Goal: Information Seeking & Learning: Understand process/instructions

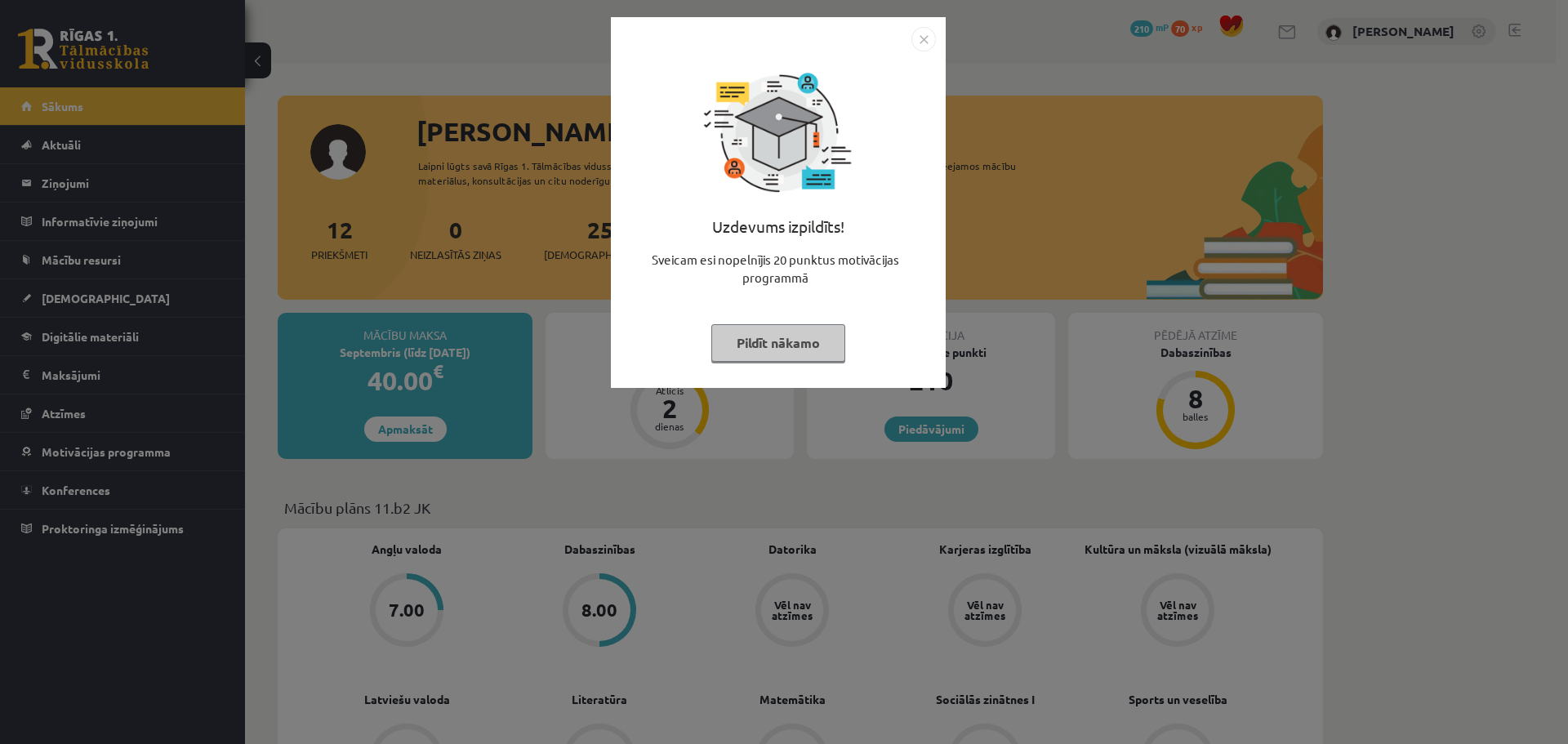
click at [763, 330] on button "Pildīt nākamo" at bounding box center [778, 343] width 134 height 38
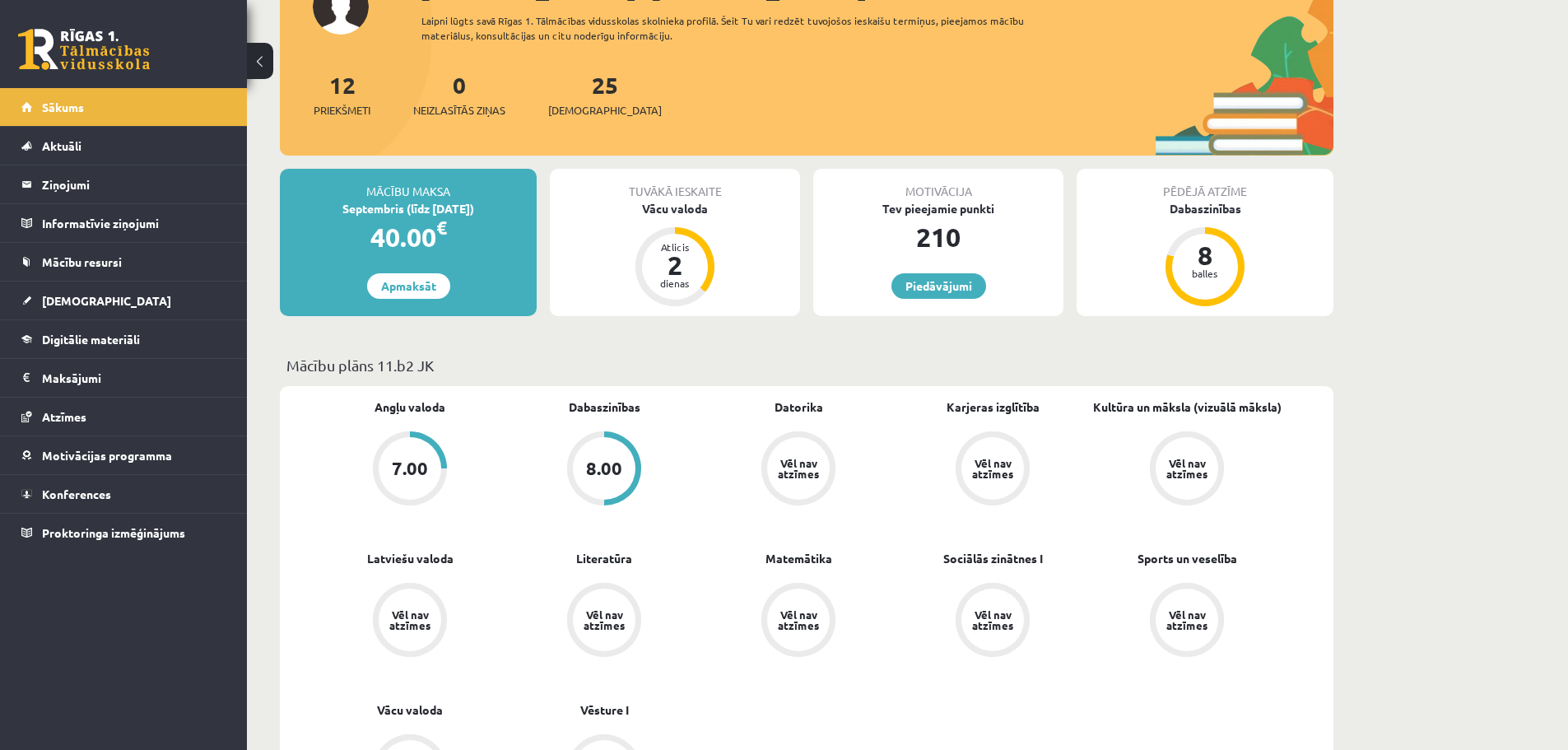
scroll to position [165, 0]
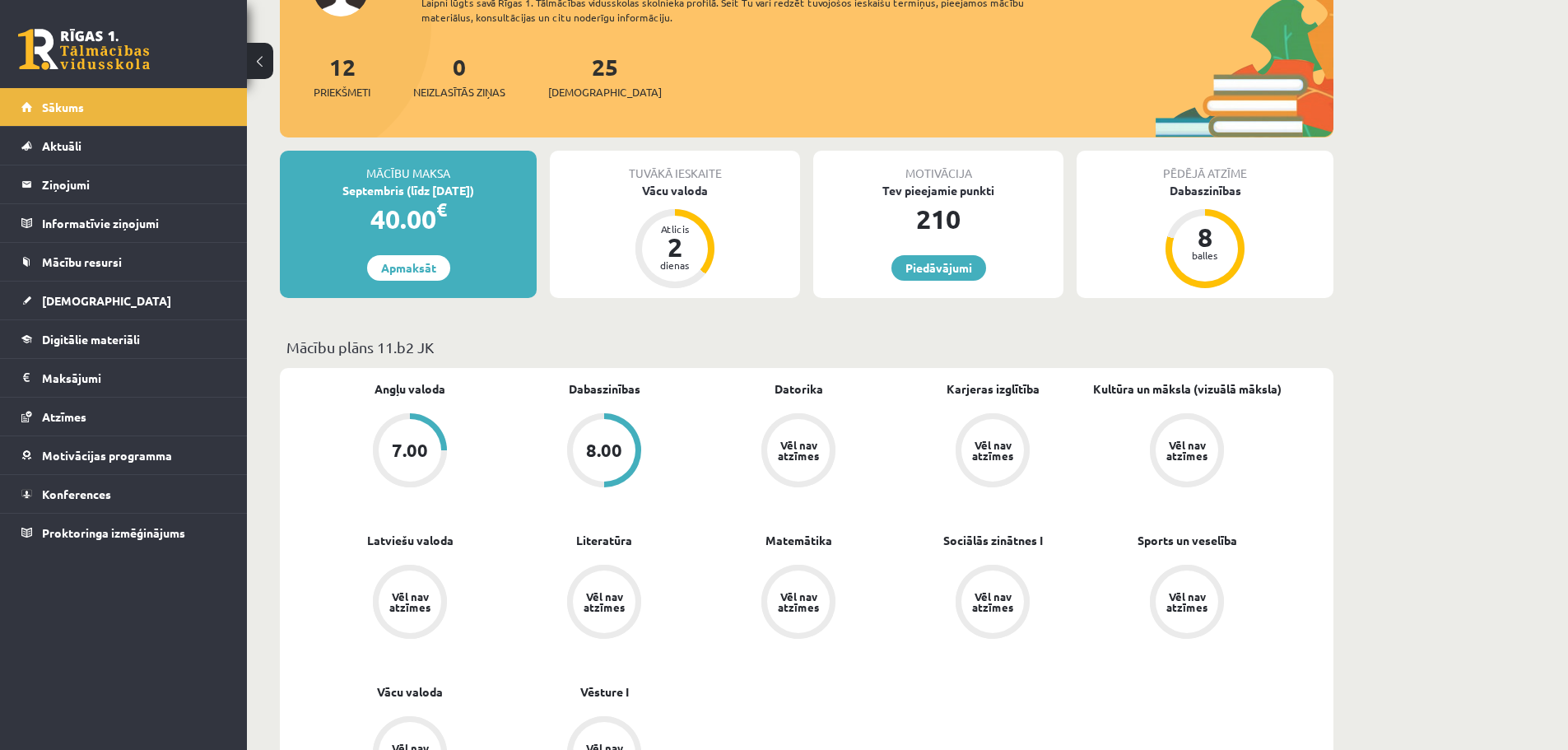
click at [409, 425] on div "7.00" at bounding box center [409, 449] width 63 height 62
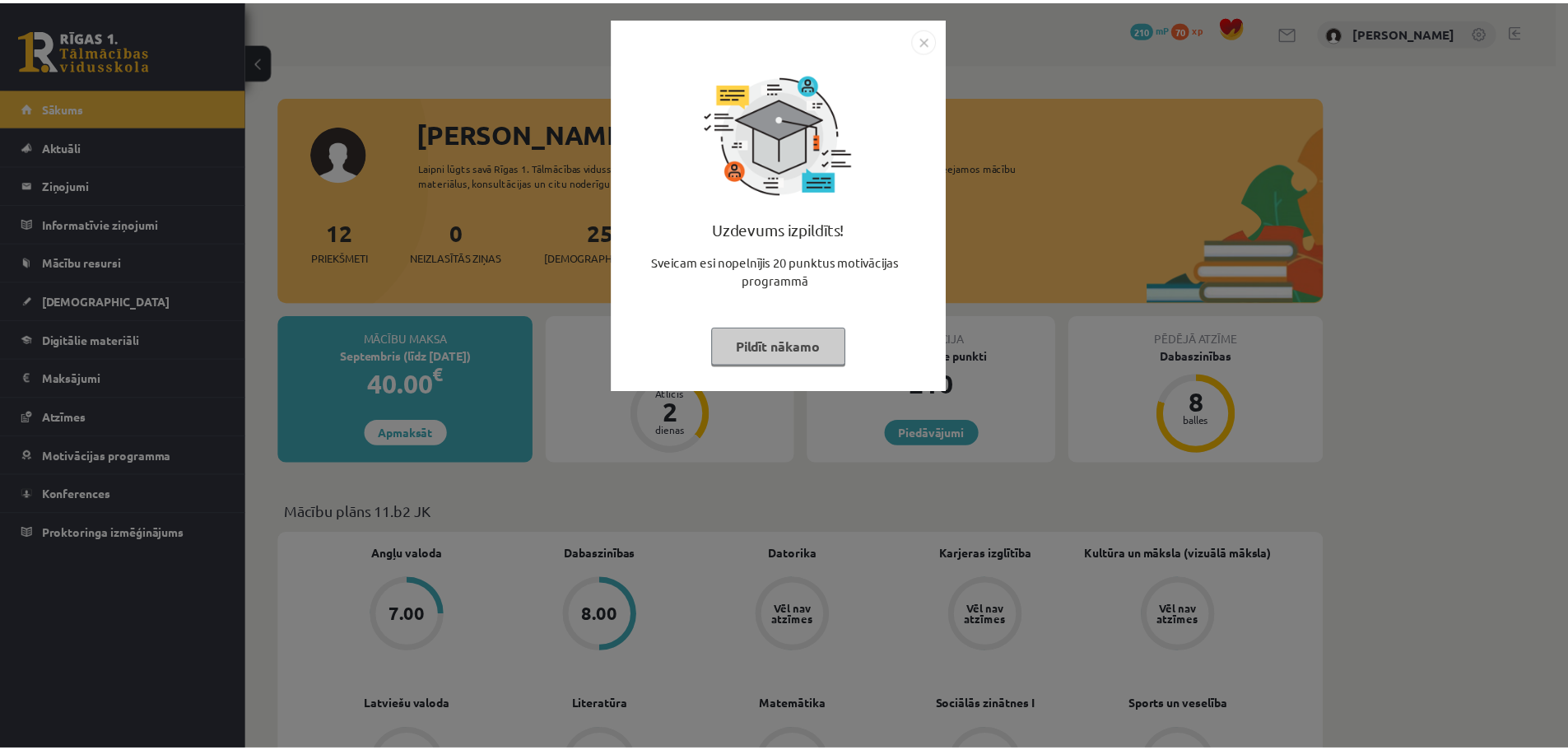
scroll to position [165, 0]
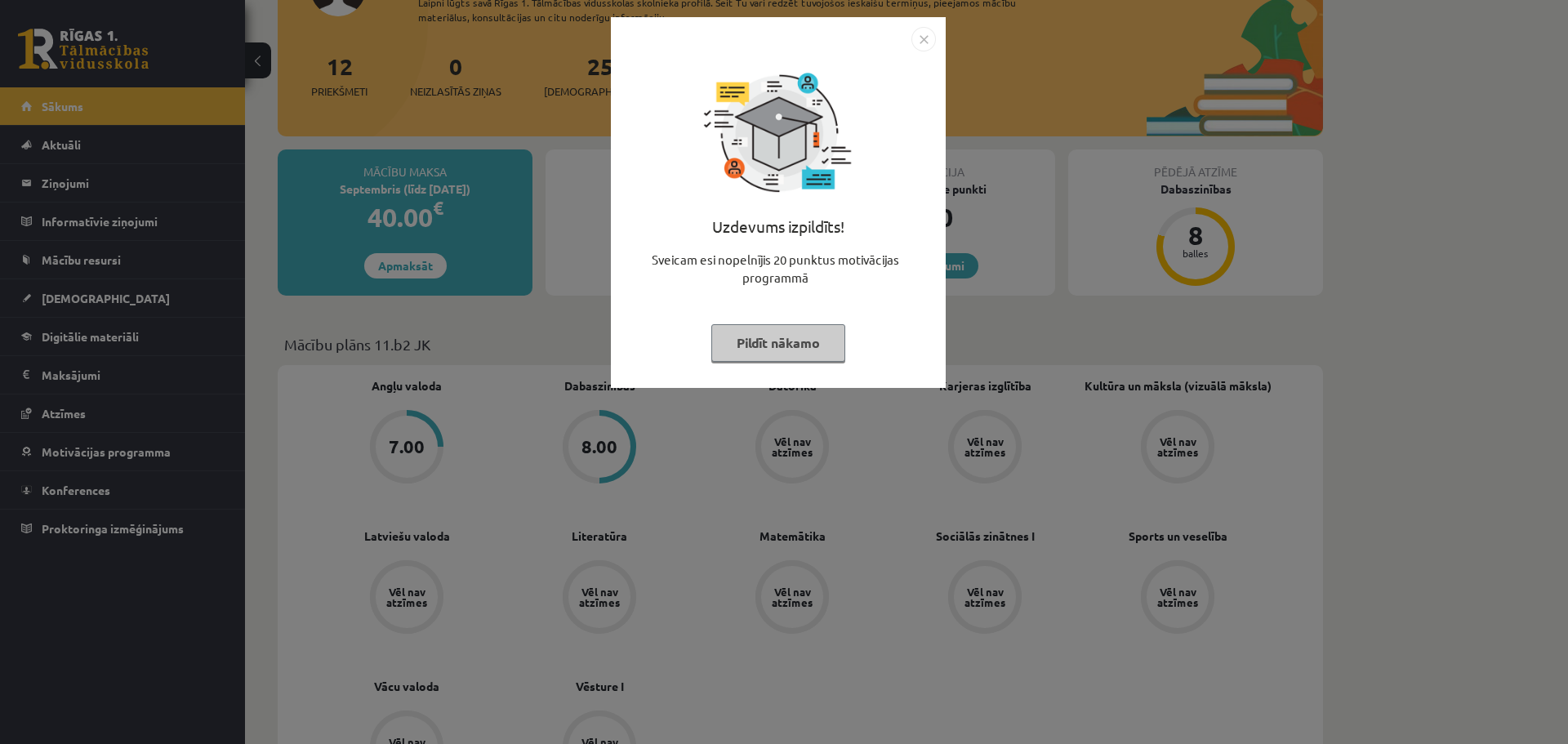
click at [741, 329] on button "Pildīt nākamo" at bounding box center [778, 343] width 134 height 38
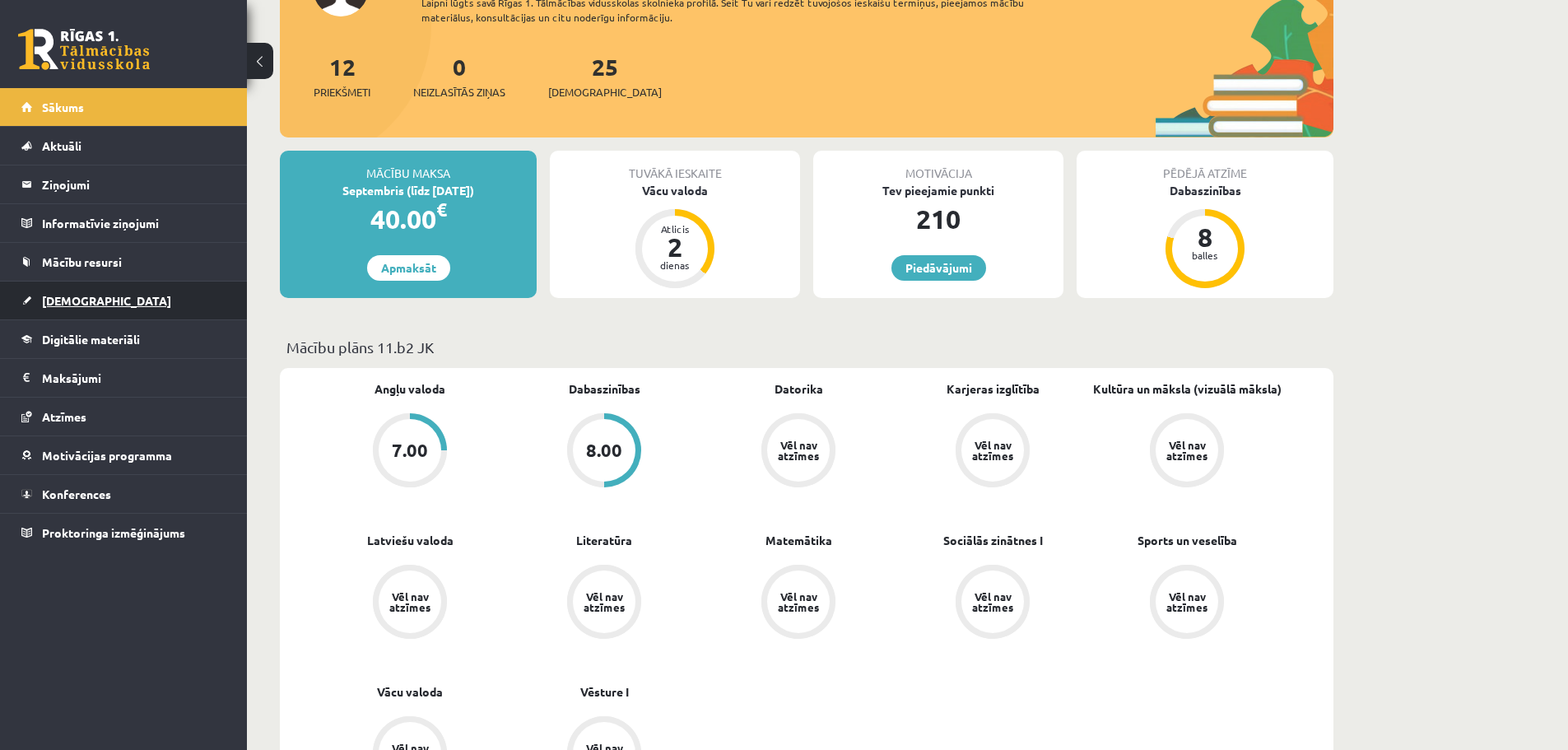
click at [103, 307] on link "[DEMOGRAPHIC_DATA]" at bounding box center [124, 301] width 205 height 38
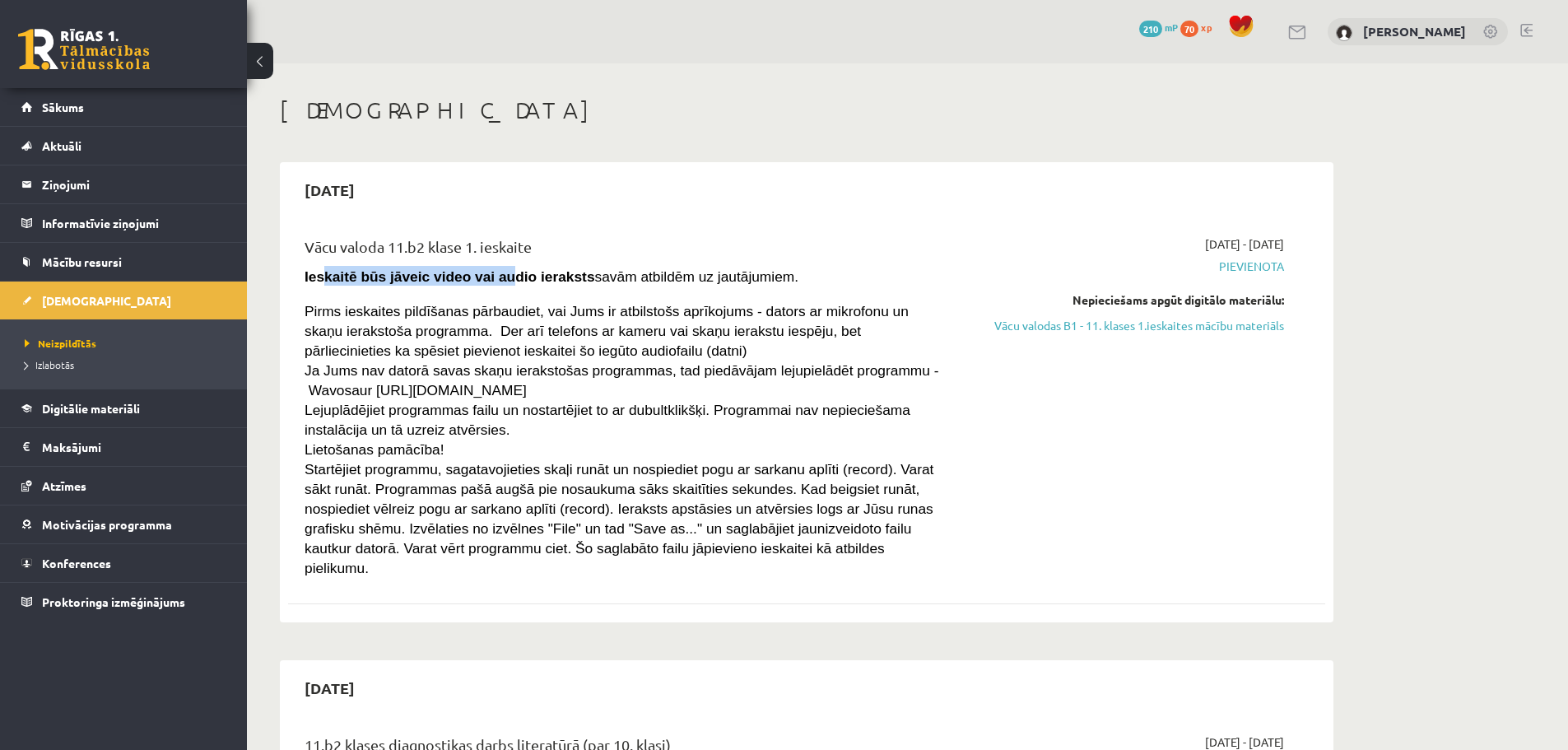
drag, startPoint x: 363, startPoint y: 280, endPoint x: 489, endPoint y: 282, distance: 126.0
click at [489, 282] on strong "Ieskaitē būs jāveic video vai audio ieraksts" at bounding box center [449, 276] width 291 height 16
click at [515, 283] on strong "Ieskaitē būs jāveic video vai audio ieraksts" at bounding box center [449, 276] width 291 height 16
drag, startPoint x: 647, startPoint y: 282, endPoint x: 762, endPoint y: 280, distance: 115.0
click at [744, 282] on span "Ieskaitē būs jāveic video vai audio ieraksts savām atbildēm uz jautājumiem." at bounding box center [551, 276] width 494 height 16
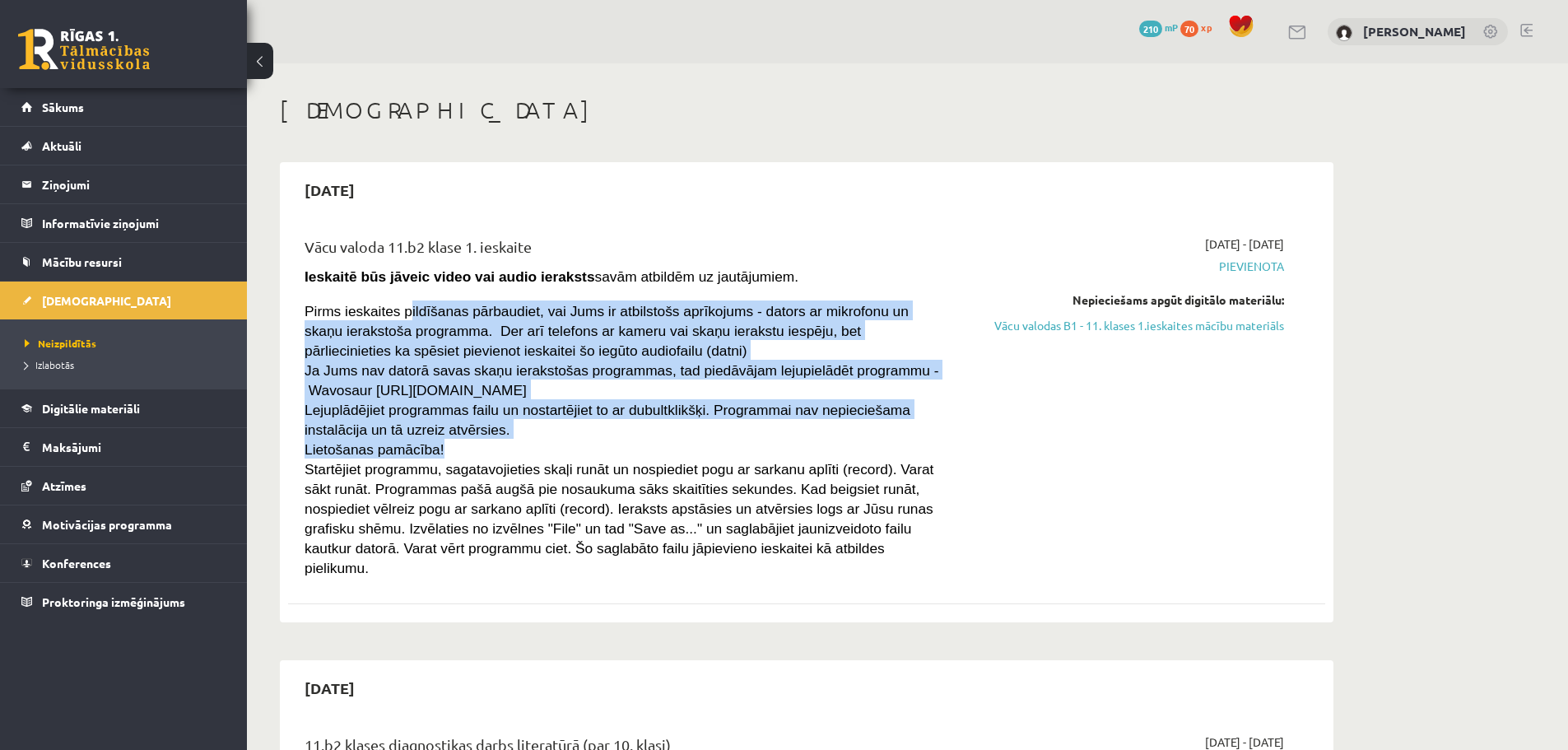
drag, startPoint x: 402, startPoint y: 301, endPoint x: 847, endPoint y: 443, distance: 467.1
click at [847, 443] on div "Vācu valoda 11.b2 klase 1. ieskaite Ieskaitē būs jāveic video vai audio ierakst…" at bounding box center [627, 406] width 669 height 341
click at [846, 445] on p "Lietošanas pamācība!" at bounding box center [626, 448] width 644 height 20
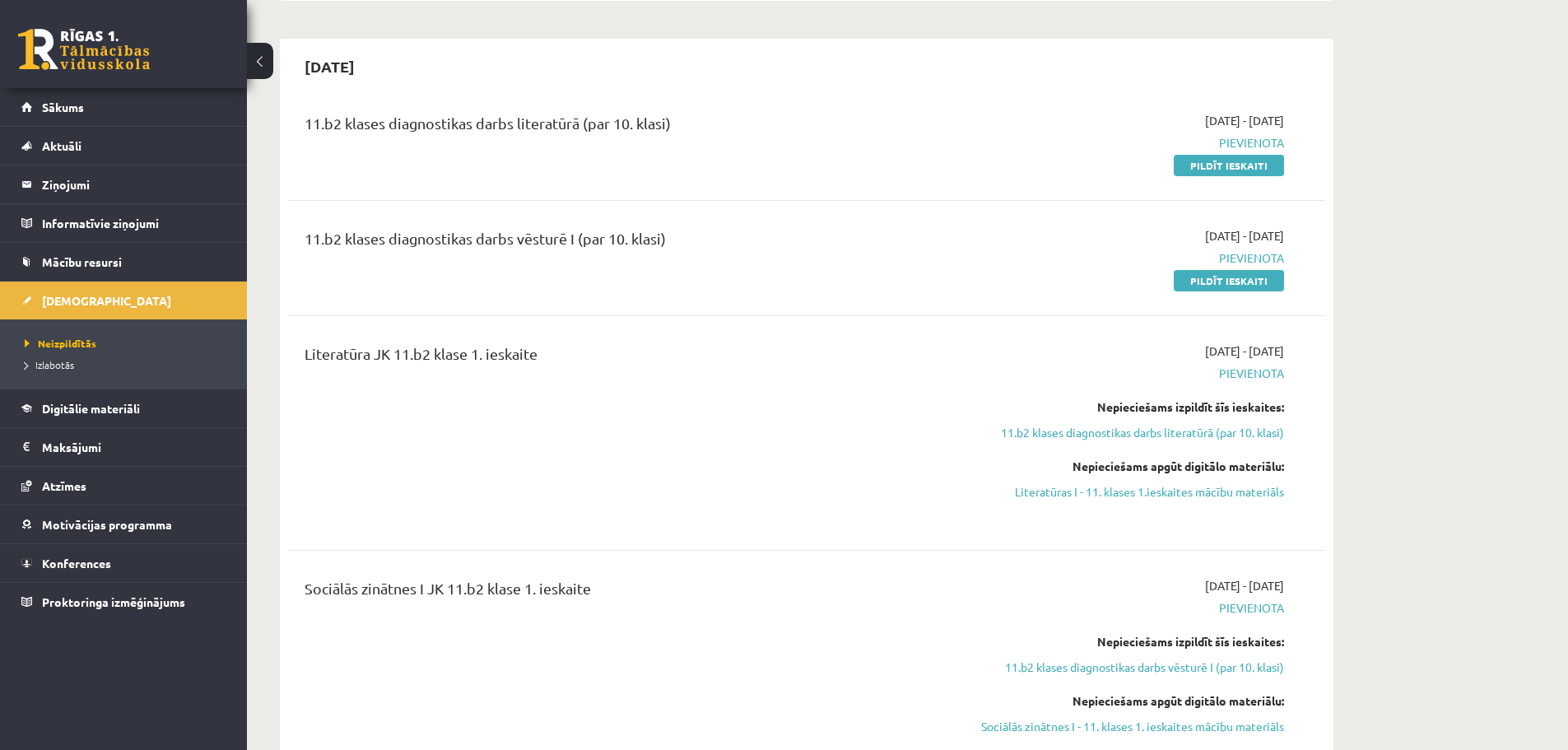
scroll to position [822, 0]
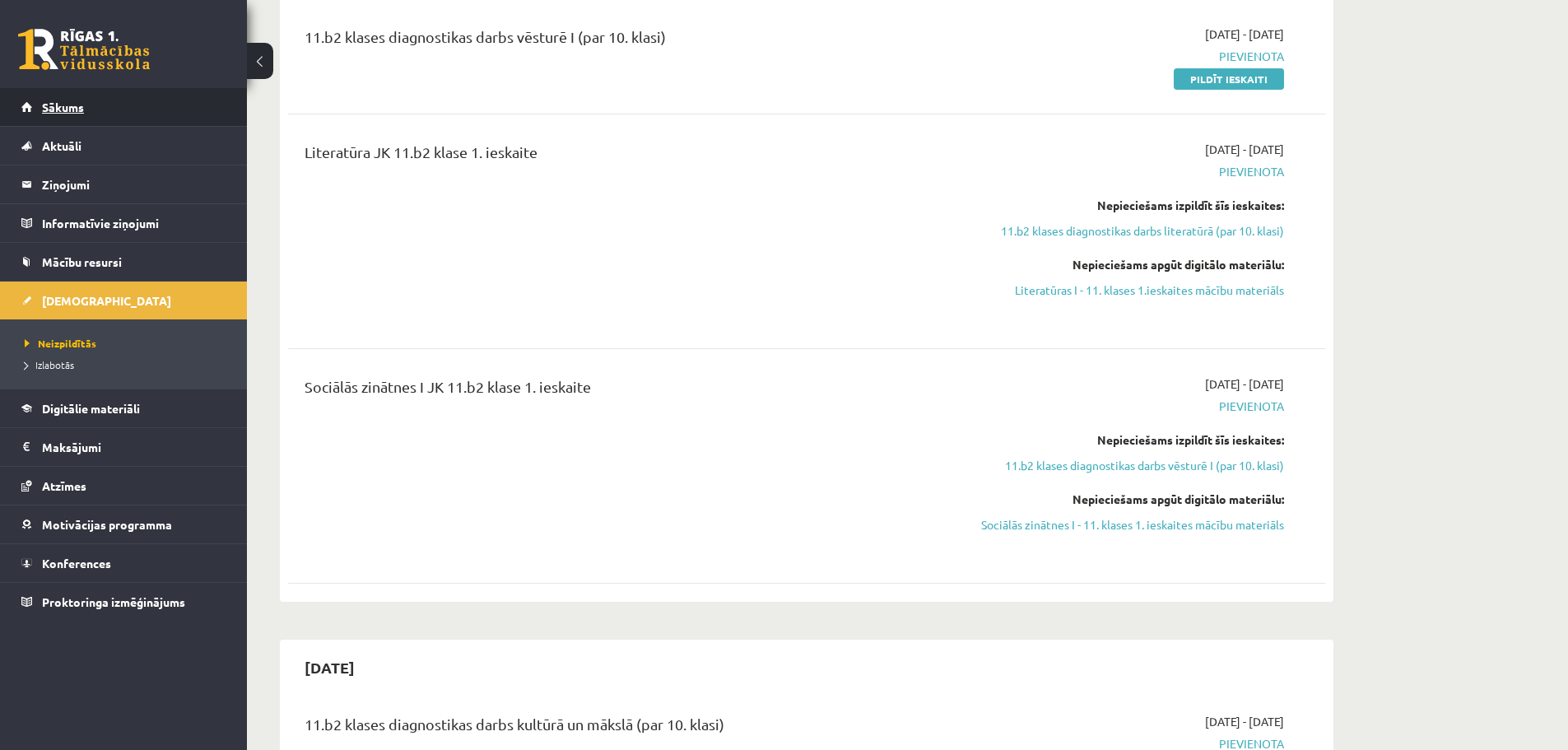
click at [76, 114] on link "Sākums" at bounding box center [124, 107] width 205 height 38
